Goal: Navigation & Orientation: Find specific page/section

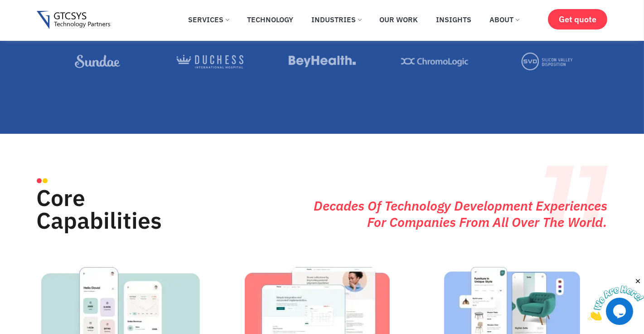
scroll to position [846, 0]
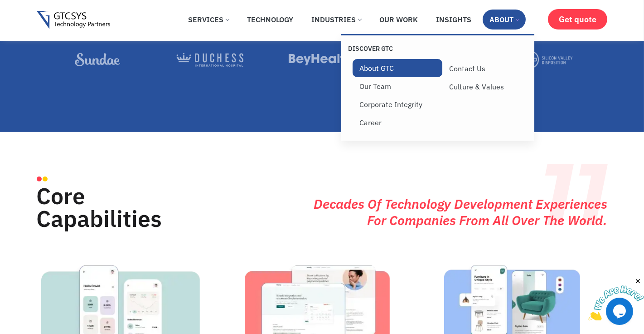
click at [379, 67] on link "About GTC" at bounding box center [398, 68] width 90 height 18
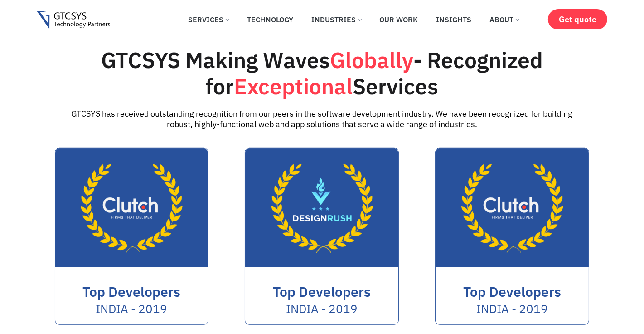
scroll to position [1148, 0]
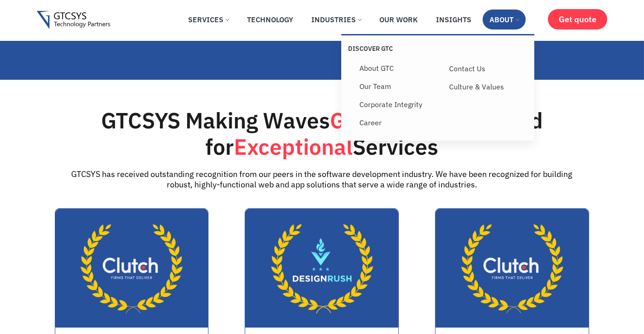
click at [520, 21] on link "About" at bounding box center [504, 20] width 43 height 20
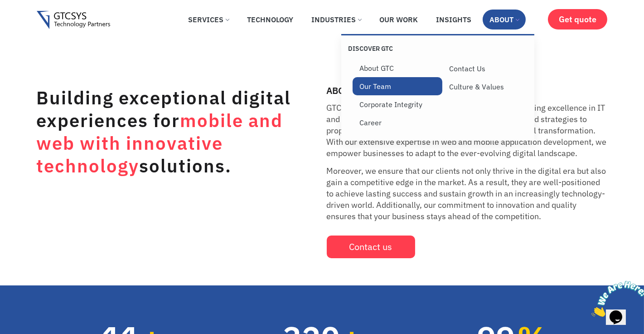
click at [381, 86] on link "Our Team" at bounding box center [398, 86] width 90 height 18
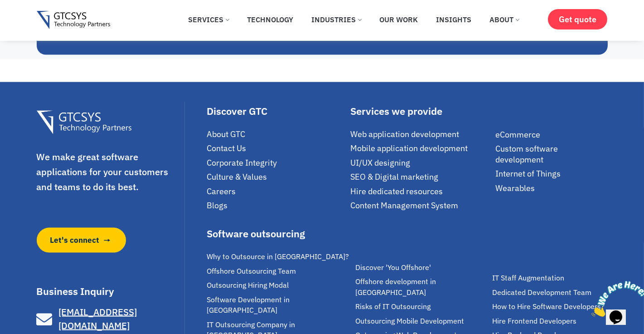
scroll to position [2382, 0]
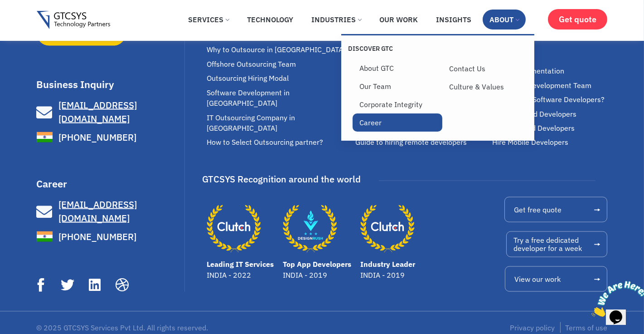
click at [375, 126] on link "Career" at bounding box center [398, 122] width 90 height 18
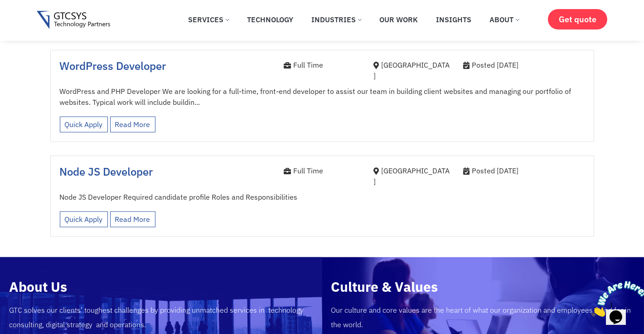
scroll to position [1510, 0]
